Goal: Book appointment/travel/reservation

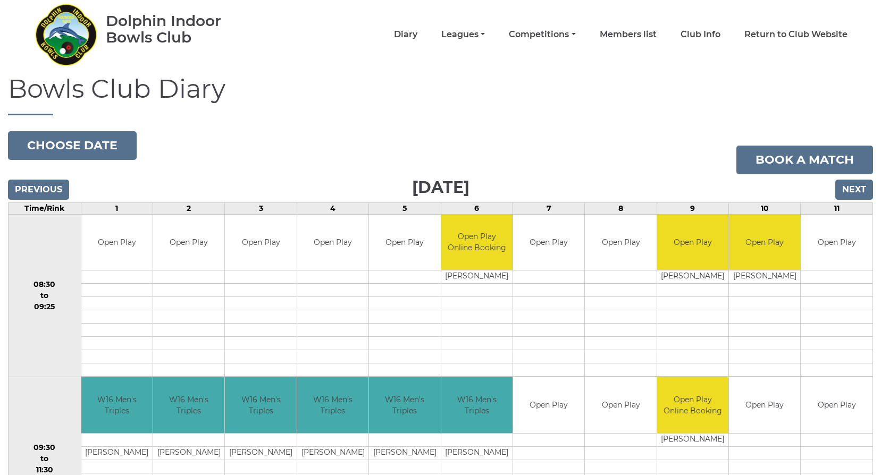
scroll to position [53, 0]
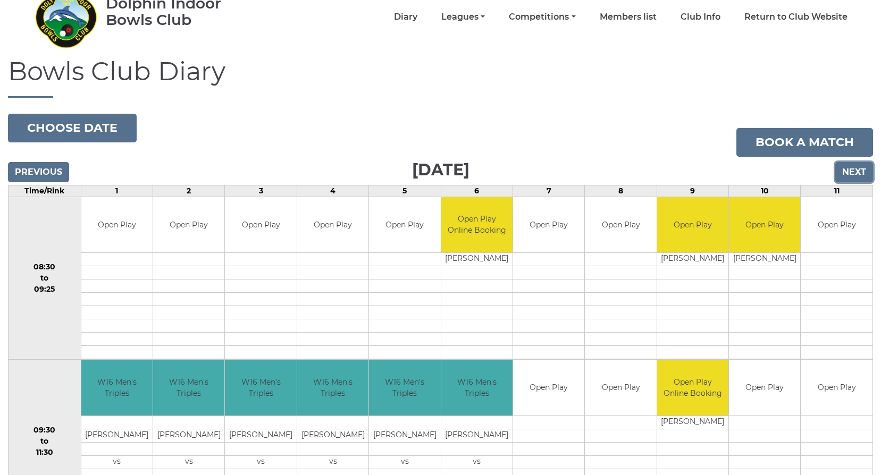
click at [852, 167] on input "Next" at bounding box center [854, 172] width 38 height 20
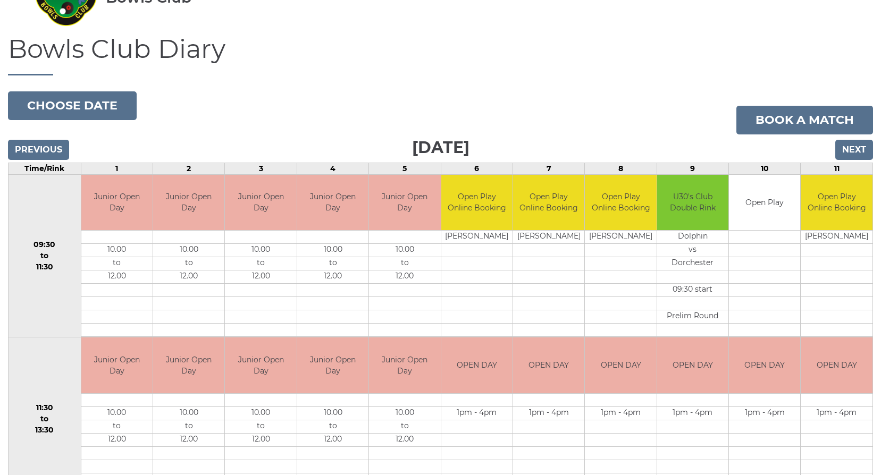
scroll to position [106, 0]
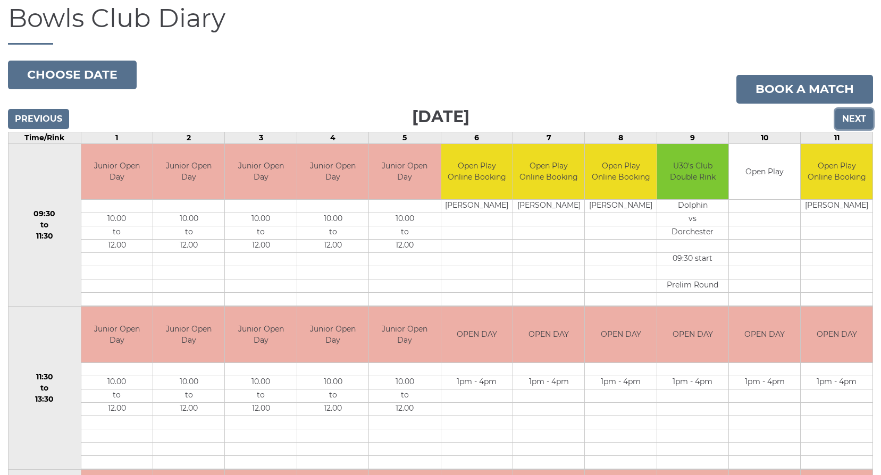
click at [859, 116] on input "Next" at bounding box center [854, 119] width 38 height 20
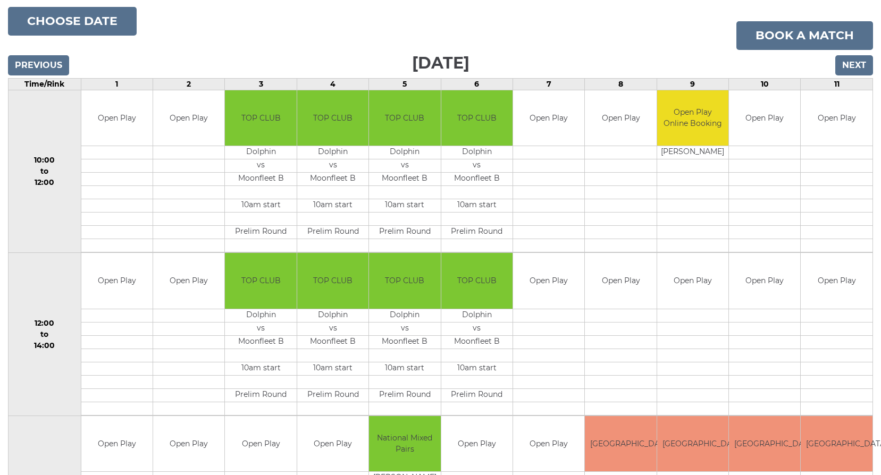
scroll to position [160, 0]
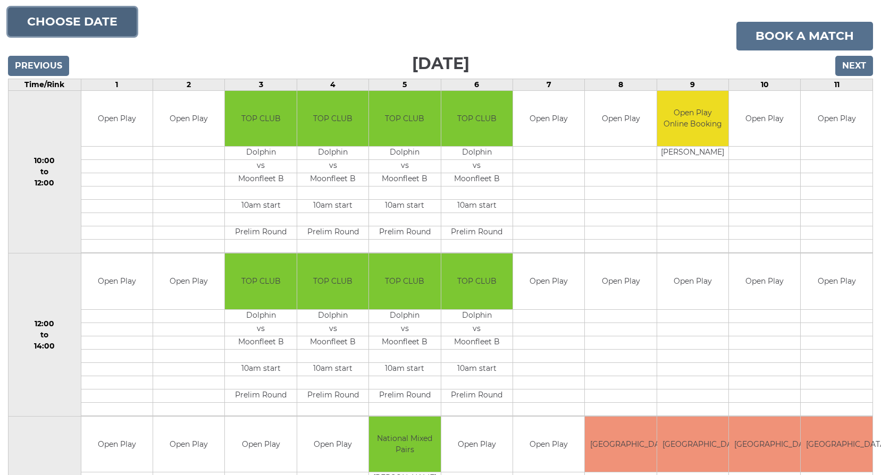
click at [85, 22] on button "Choose date" at bounding box center [72, 21] width 129 height 29
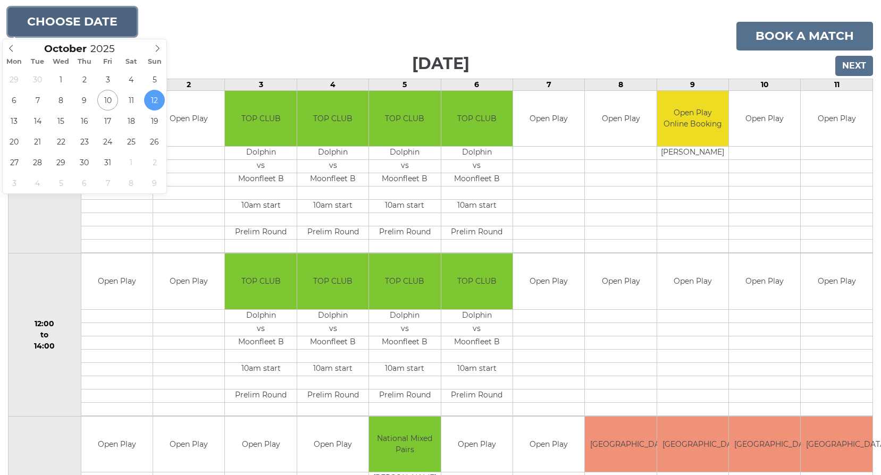
click at [85, 22] on button "Choose date" at bounding box center [72, 21] width 129 height 29
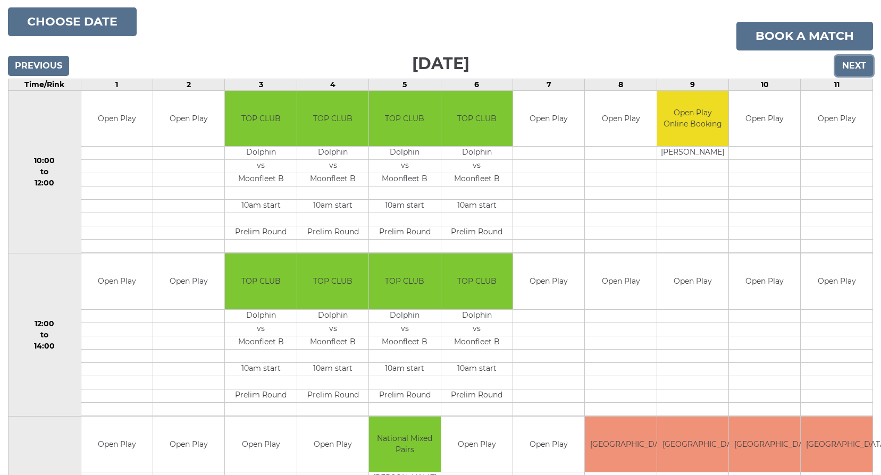
click at [837, 66] on input "Next" at bounding box center [854, 66] width 38 height 20
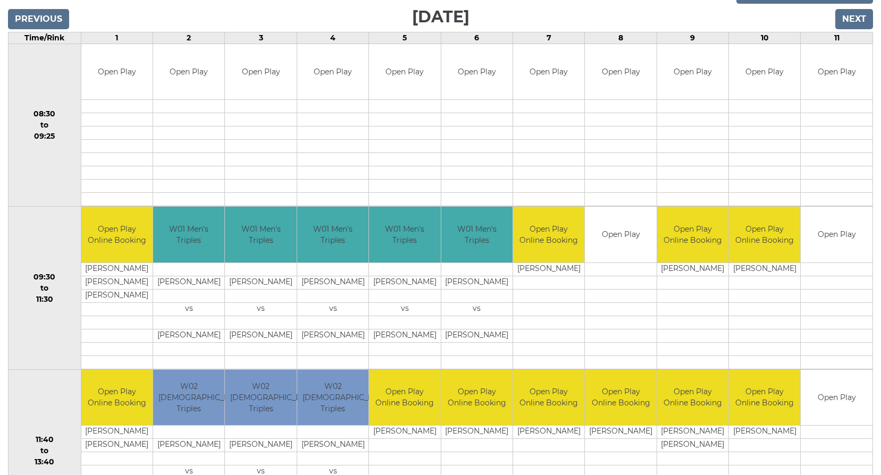
scroll to position [213, 0]
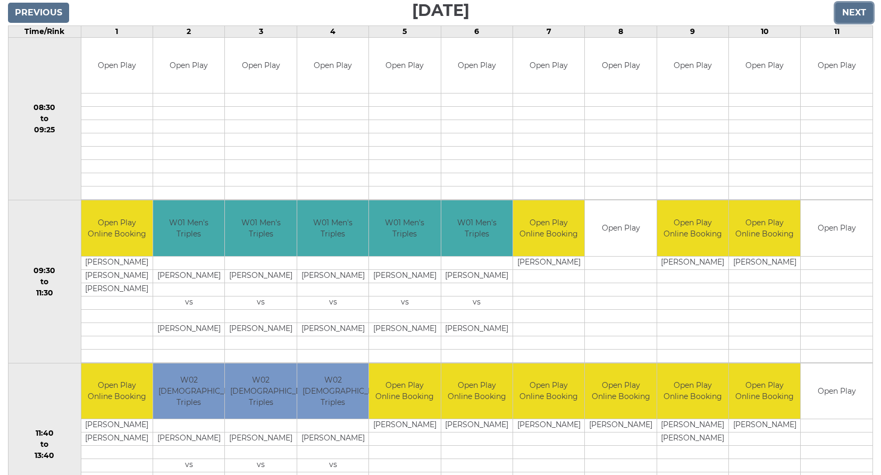
click at [850, 15] on input "Next" at bounding box center [854, 13] width 38 height 20
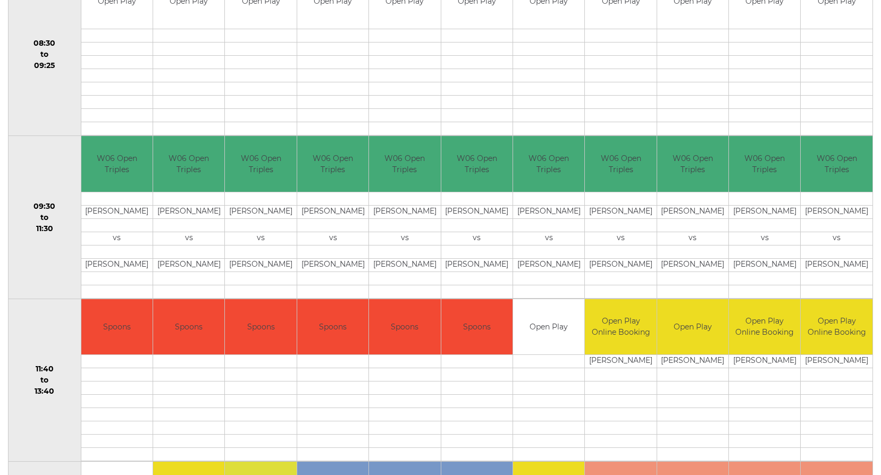
scroll to position [160, 0]
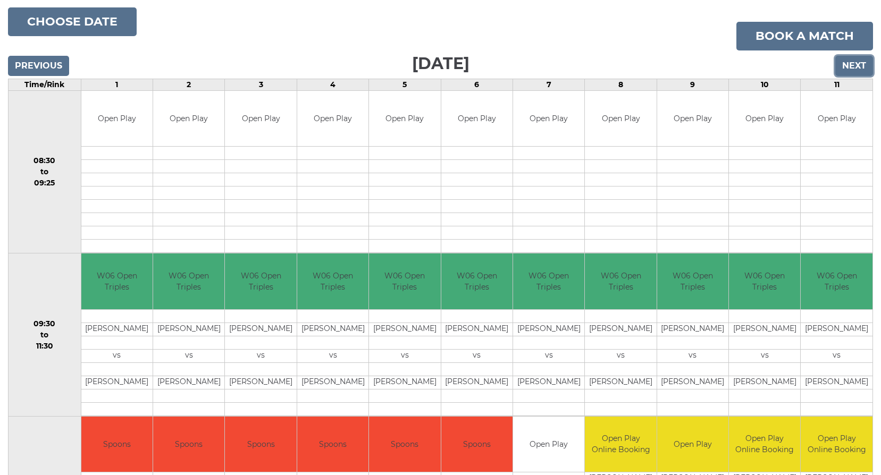
click at [844, 65] on input "Next" at bounding box center [854, 66] width 38 height 20
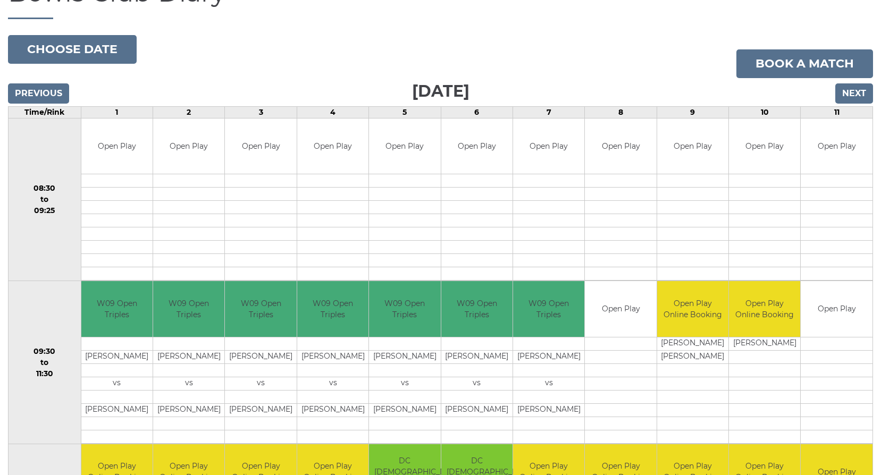
scroll to position [160, 0]
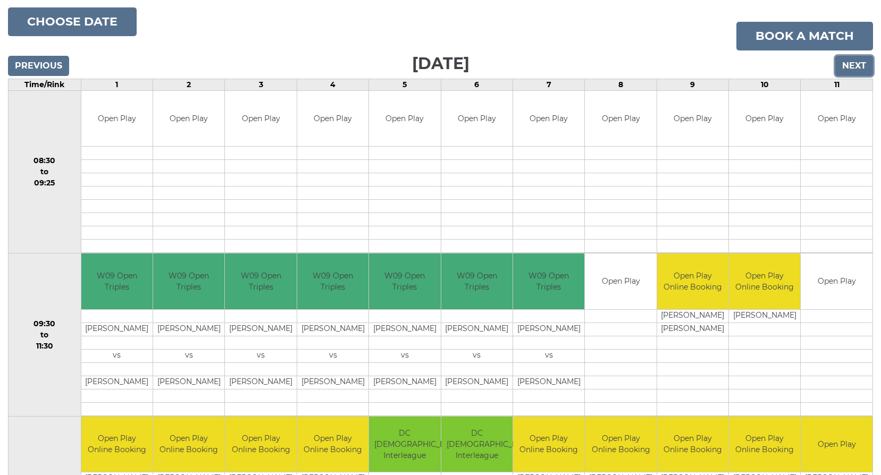
click at [851, 67] on input "Next" at bounding box center [854, 66] width 38 height 20
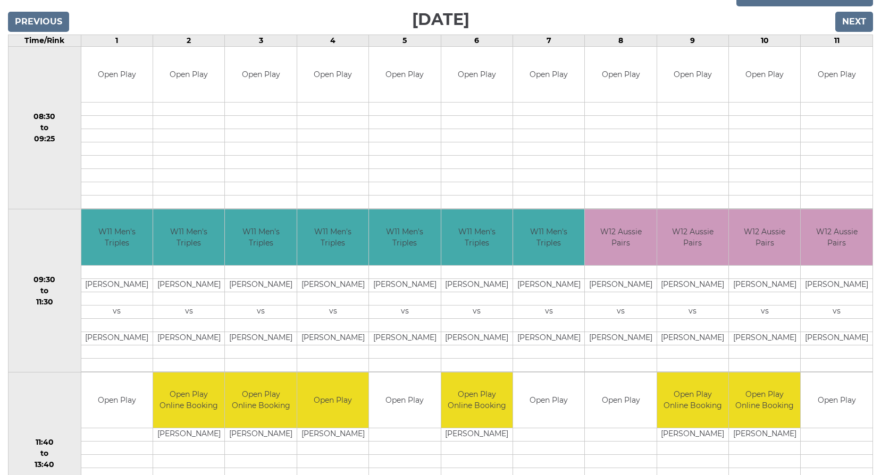
scroll to position [213, 0]
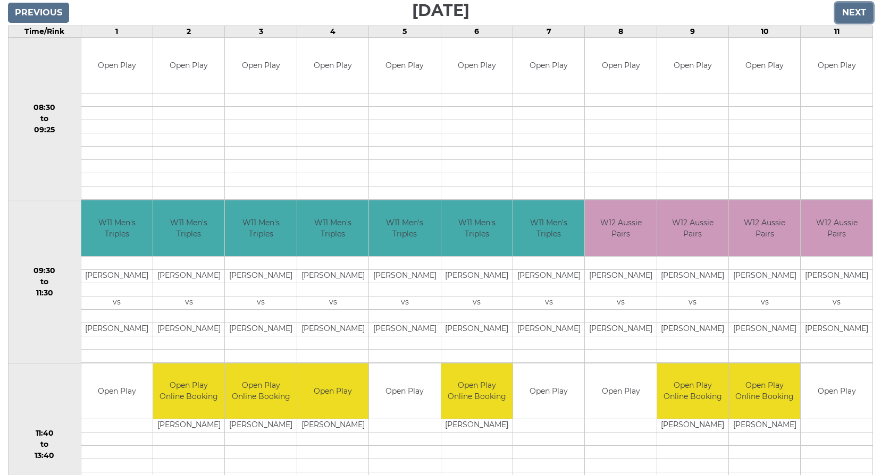
click at [853, 11] on input "Next" at bounding box center [854, 13] width 38 height 20
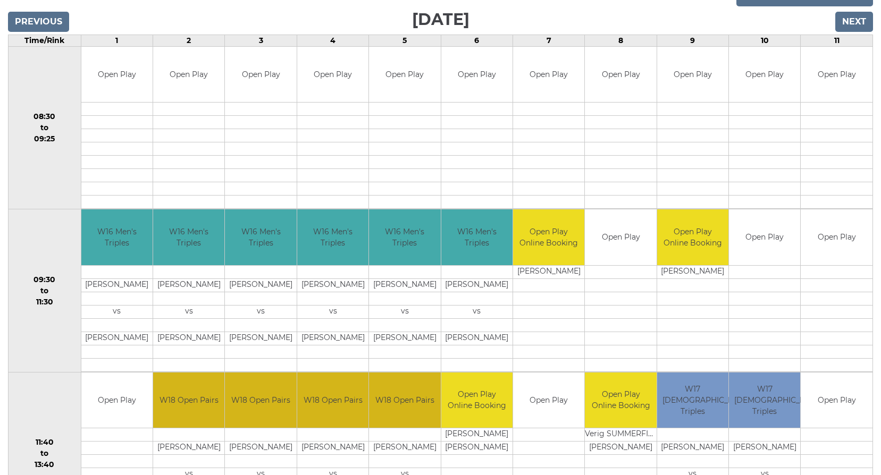
scroll to position [213, 0]
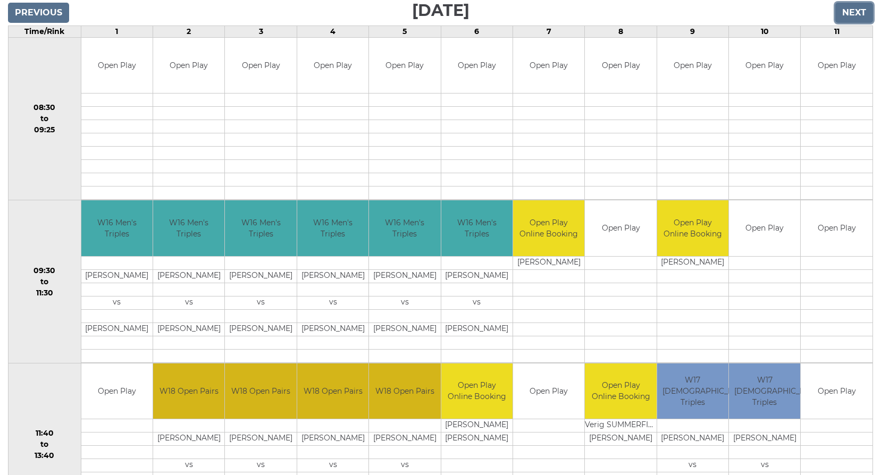
click at [856, 13] on input "Next" at bounding box center [854, 13] width 38 height 20
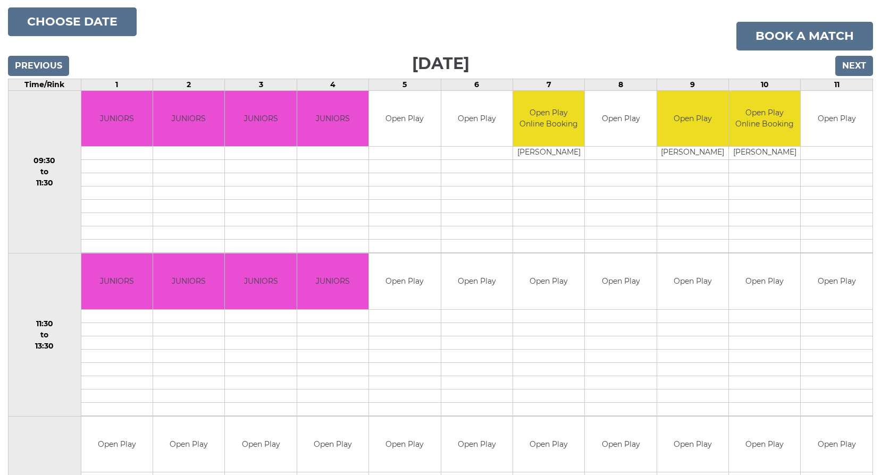
scroll to position [106, 0]
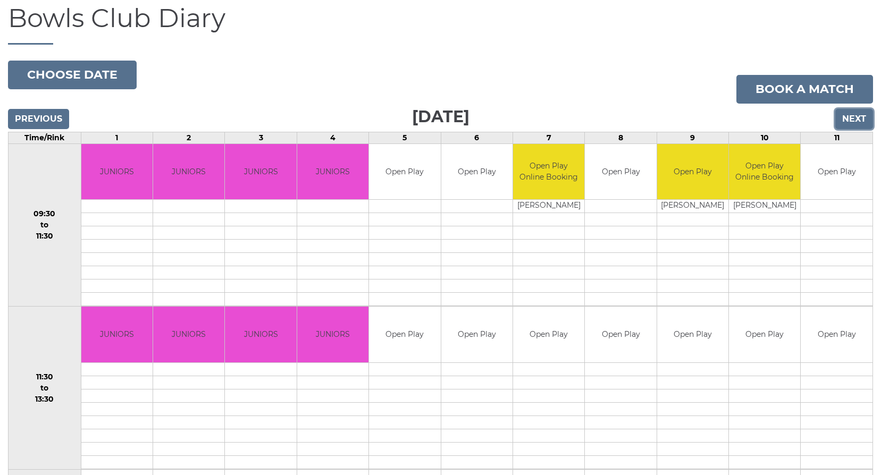
click at [858, 112] on input "Next" at bounding box center [854, 119] width 38 height 20
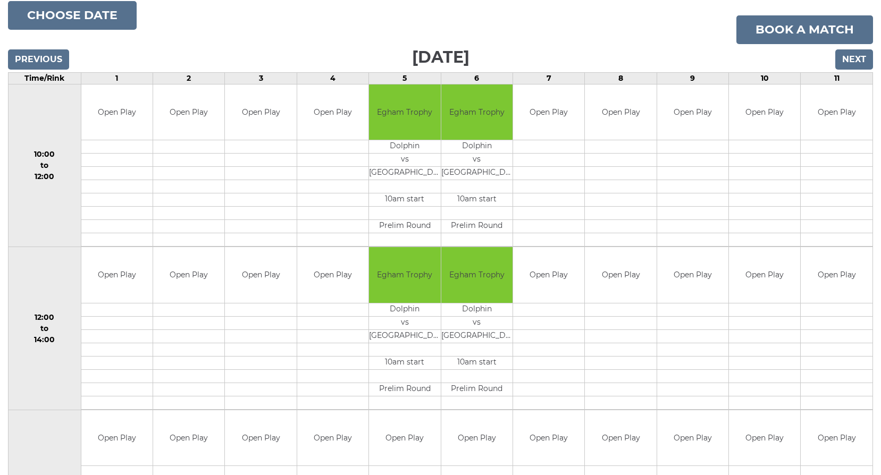
scroll to position [160, 0]
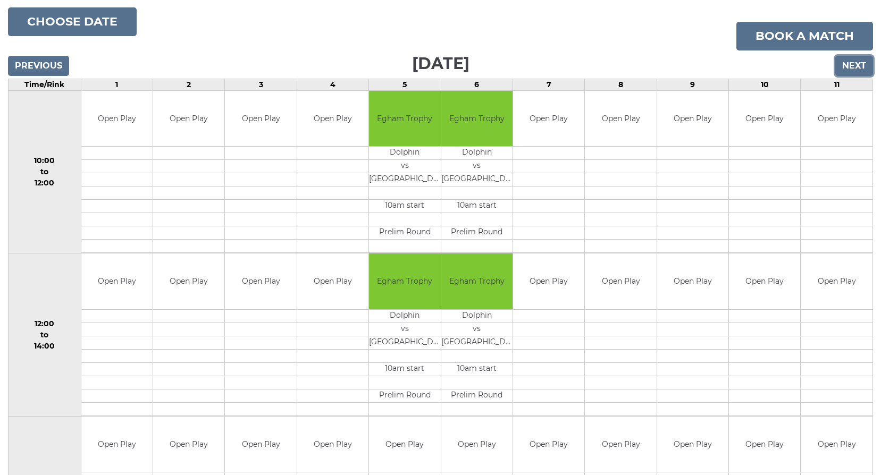
click at [856, 67] on input "Next" at bounding box center [854, 66] width 38 height 20
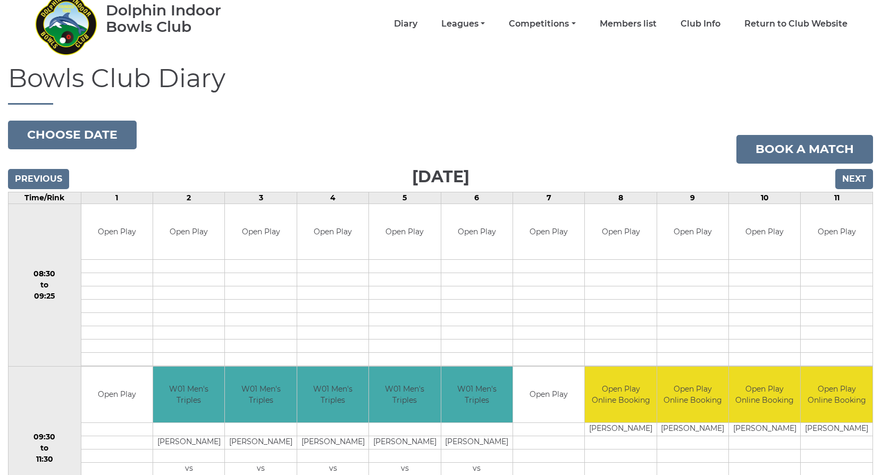
scroll to position [106, 0]
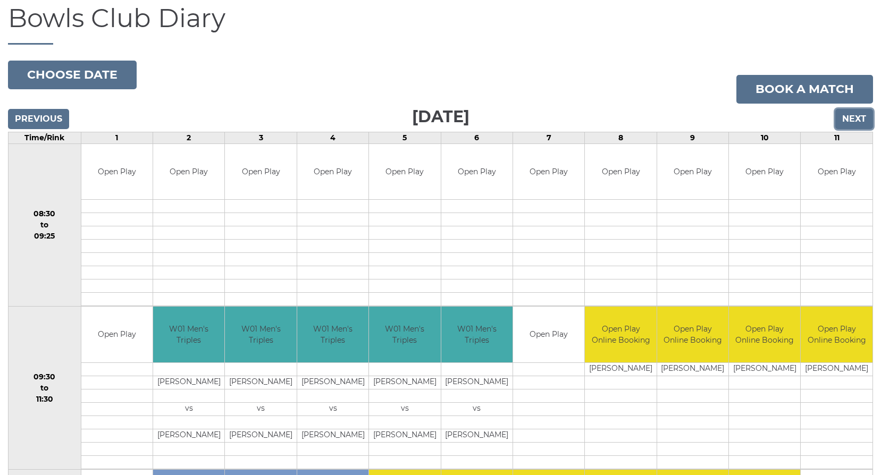
click at [854, 121] on input "Next" at bounding box center [854, 119] width 38 height 20
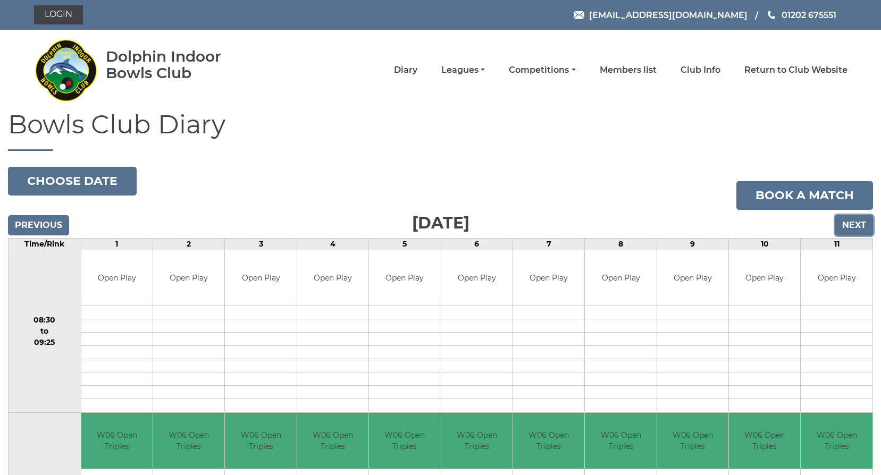
click at [845, 225] on input "Next" at bounding box center [854, 225] width 38 height 20
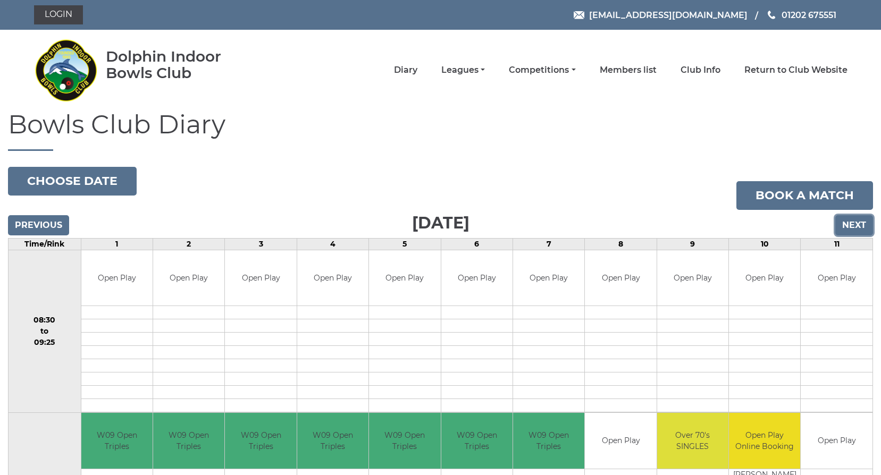
click at [845, 225] on input "Next" at bounding box center [854, 225] width 38 height 20
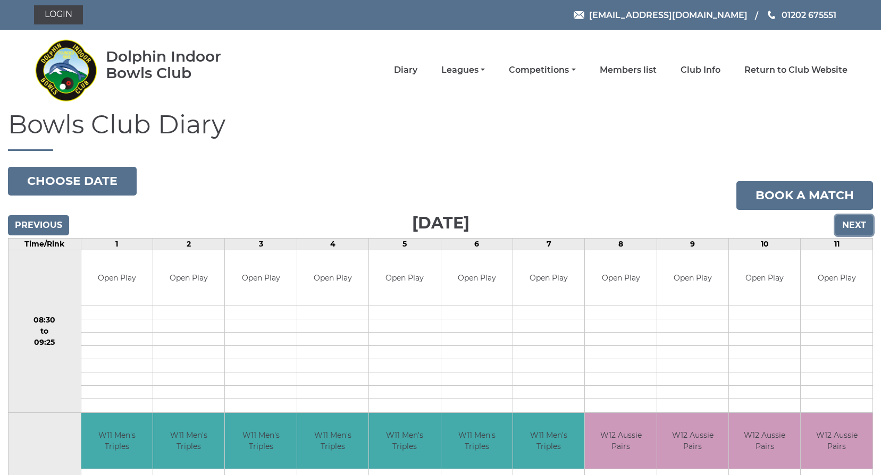
click at [846, 224] on input "Next" at bounding box center [854, 225] width 38 height 20
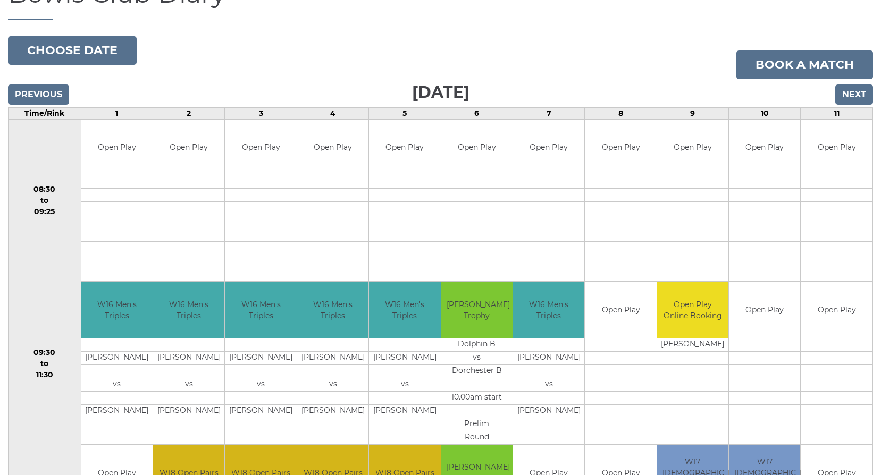
scroll to position [53, 0]
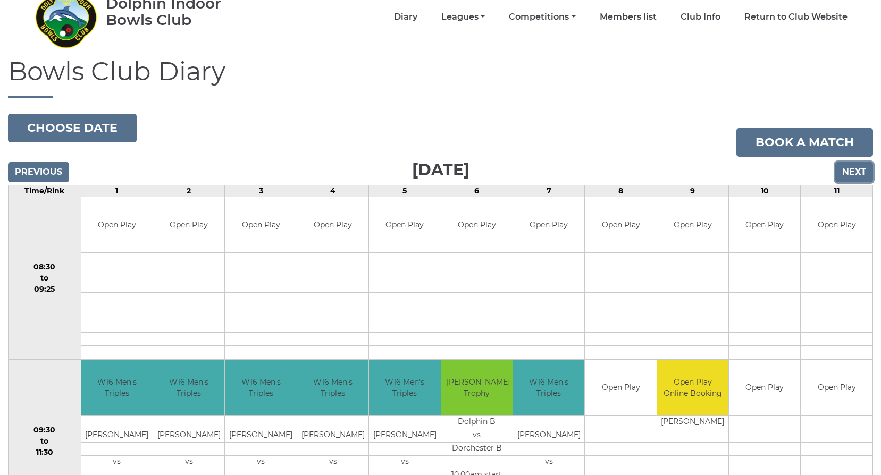
click at [853, 170] on input "Next" at bounding box center [854, 172] width 38 height 20
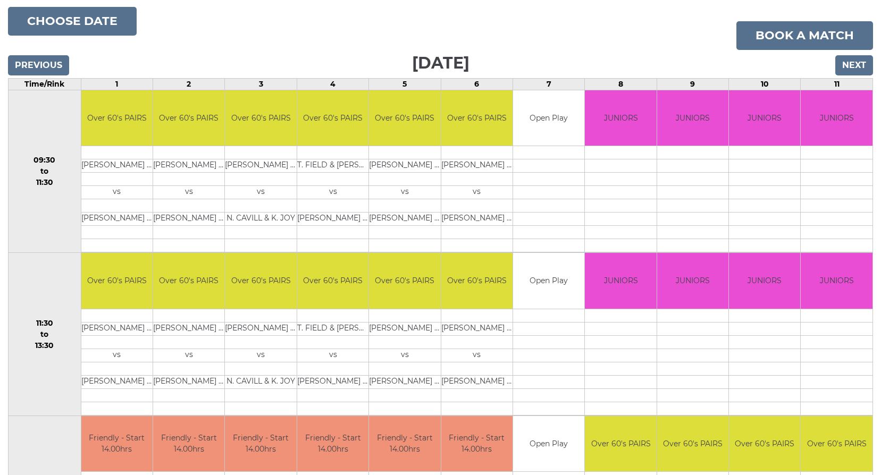
scroll to position [160, 0]
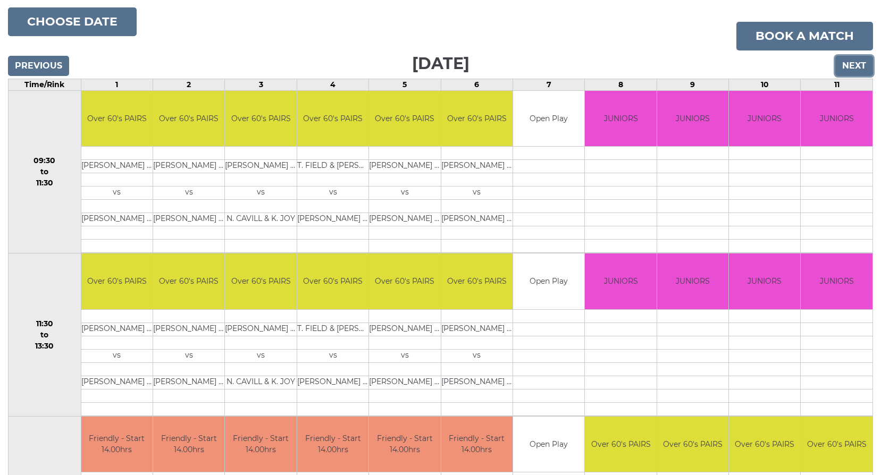
click at [852, 65] on input "Next" at bounding box center [854, 66] width 38 height 20
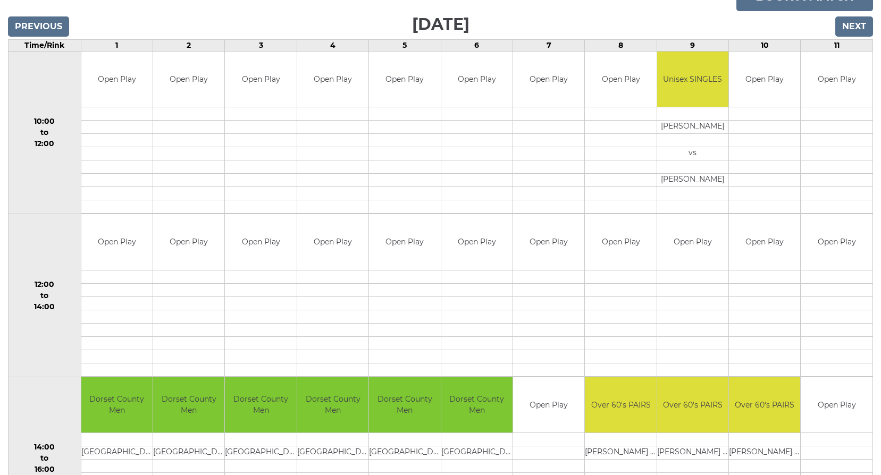
scroll to position [160, 0]
